Goal: Task Accomplishment & Management: Manage account settings

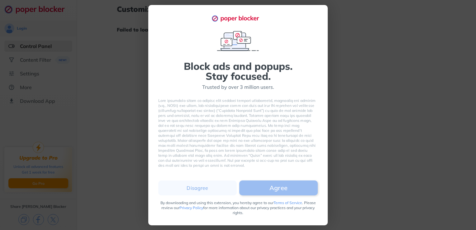
click at [252, 193] on button "Agree" at bounding box center [278, 187] width 78 height 15
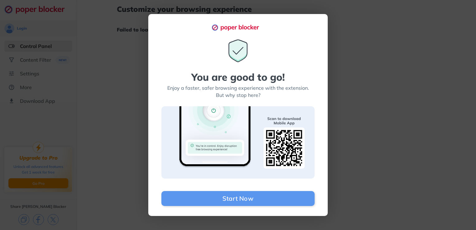
click at [394, 150] on div "You are good to go! Enjoy a faster, safer browsing experience with the extensio…" at bounding box center [238, 115] width 476 height 230
drag, startPoint x: 335, startPoint y: 36, endPoint x: 336, endPoint y: 41, distance: 5.1
click at [336, 40] on div "d4966100-6233-4c91-b3f1-e13c2411960d You are good to go! Enjoy a faster, safer …" at bounding box center [238, 115] width 476 height 230
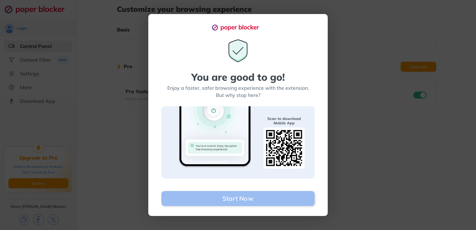
click at [240, 196] on button "Start Now" at bounding box center [237, 198] width 153 height 15
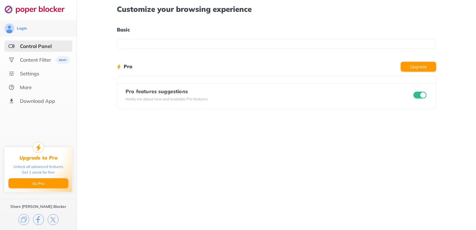
click at [421, 94] on input "checkbox" at bounding box center [419, 95] width 13 height 7
click at [39, 58] on div "Content Filter" at bounding box center [35, 60] width 31 height 6
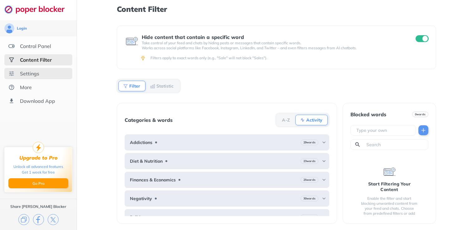
click at [48, 70] on div "Settings" at bounding box center [38, 73] width 68 height 11
